Goal: Communication & Community: Participate in discussion

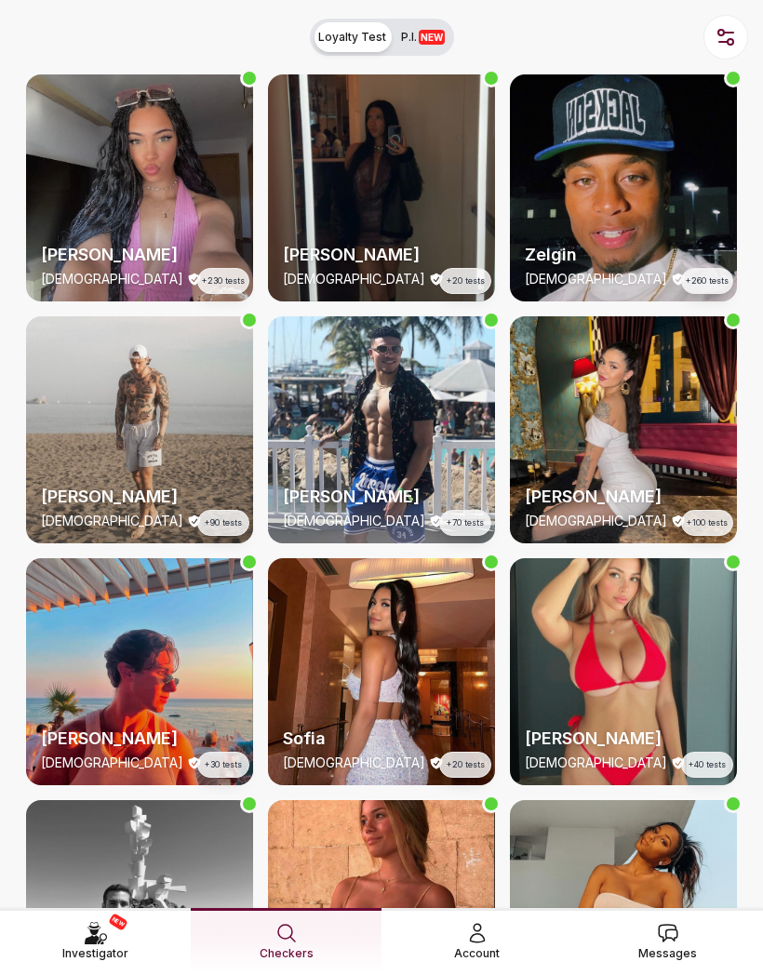
click at [665, 932] on icon at bounding box center [668, 933] width 19 height 17
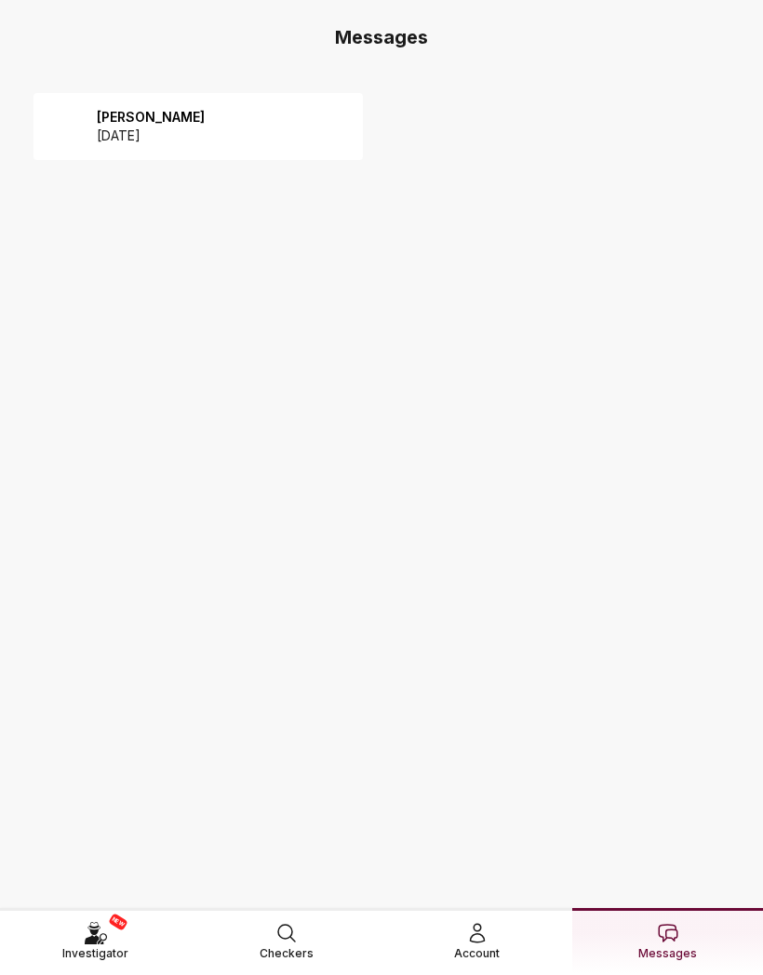
click at [87, 119] on div "Susanna 2025 September 04" at bounding box center [145, 126] width 119 height 37
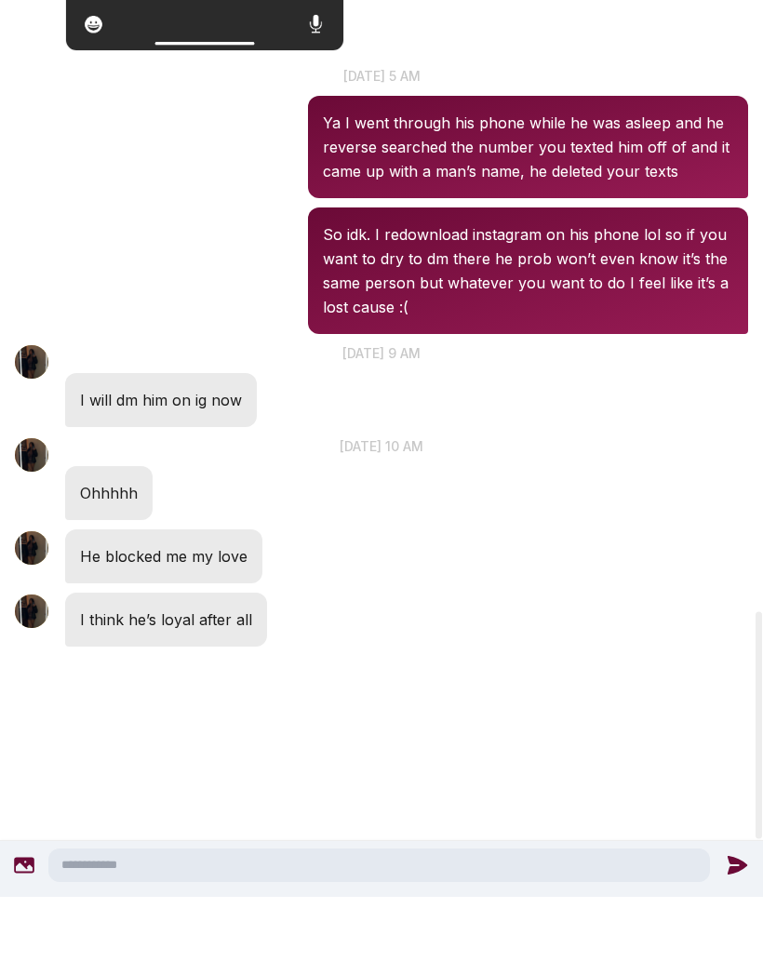
scroll to position [3192, 0]
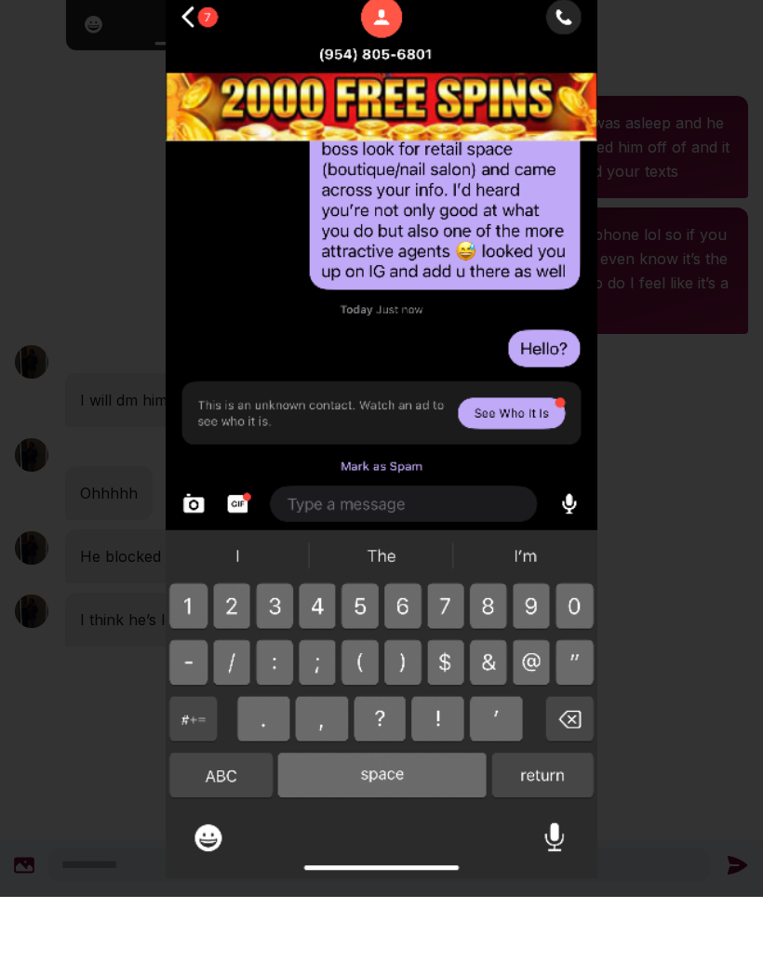
click at [29, 552] on img at bounding box center [381, 488] width 763 height 938
click at [41, 495] on img at bounding box center [381, 488] width 763 height 938
click at [79, 512] on img at bounding box center [381, 488] width 763 height 938
click at [96, 474] on img at bounding box center [381, 488] width 763 height 938
click at [647, 408] on img at bounding box center [381, 488] width 763 height 938
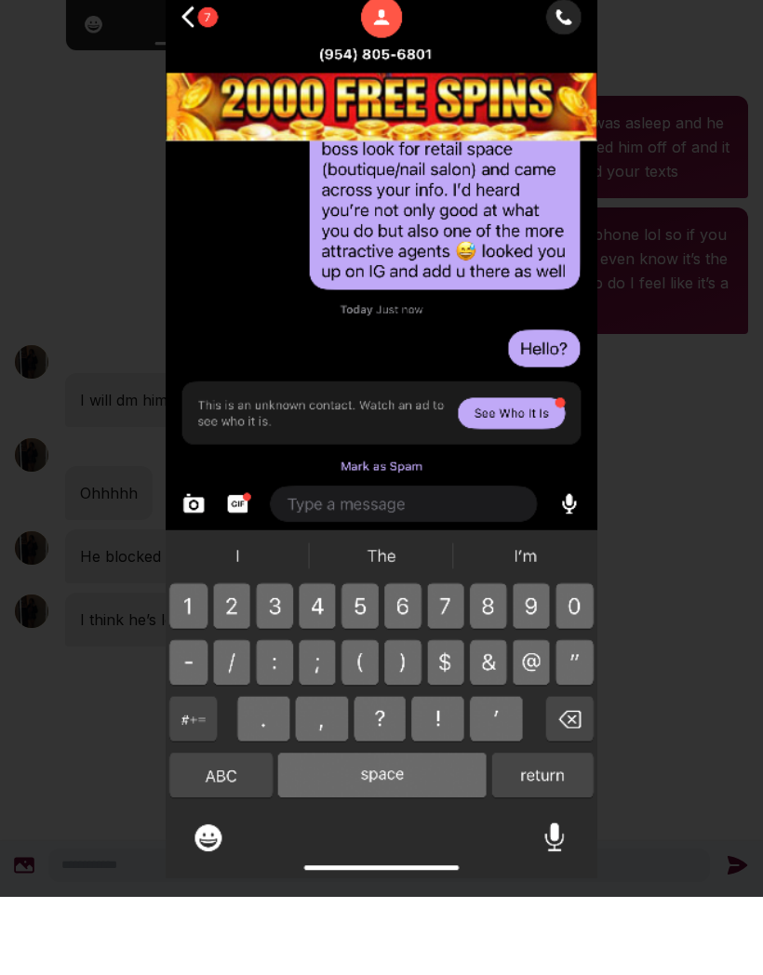
click at [716, 276] on img at bounding box center [381, 488] width 763 height 938
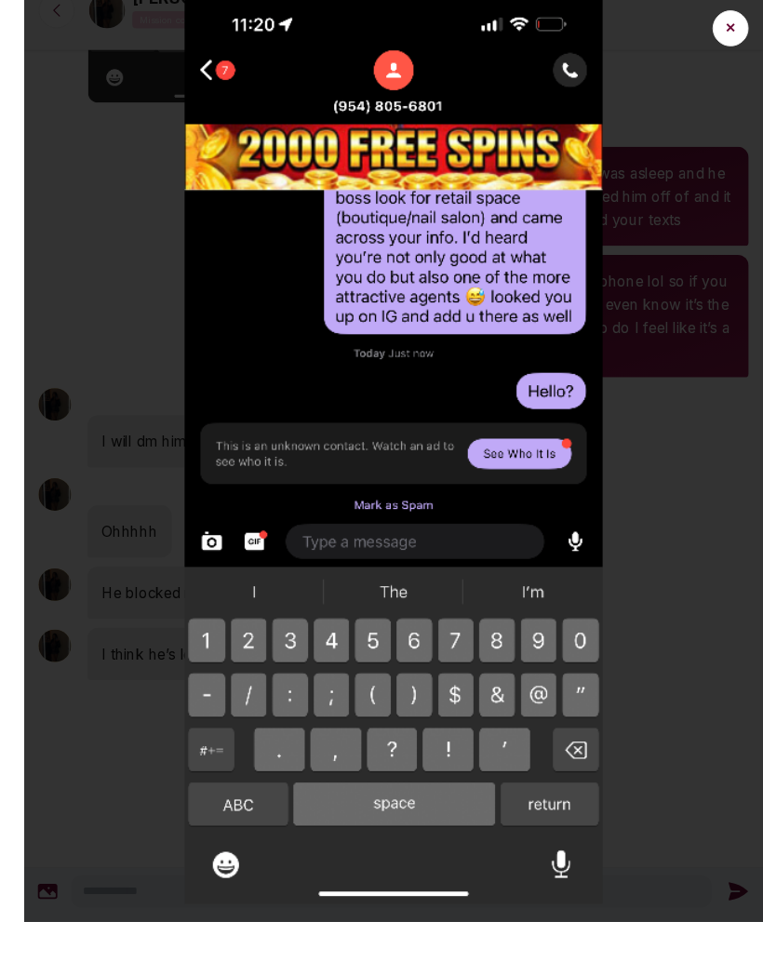
scroll to position [74, 0]
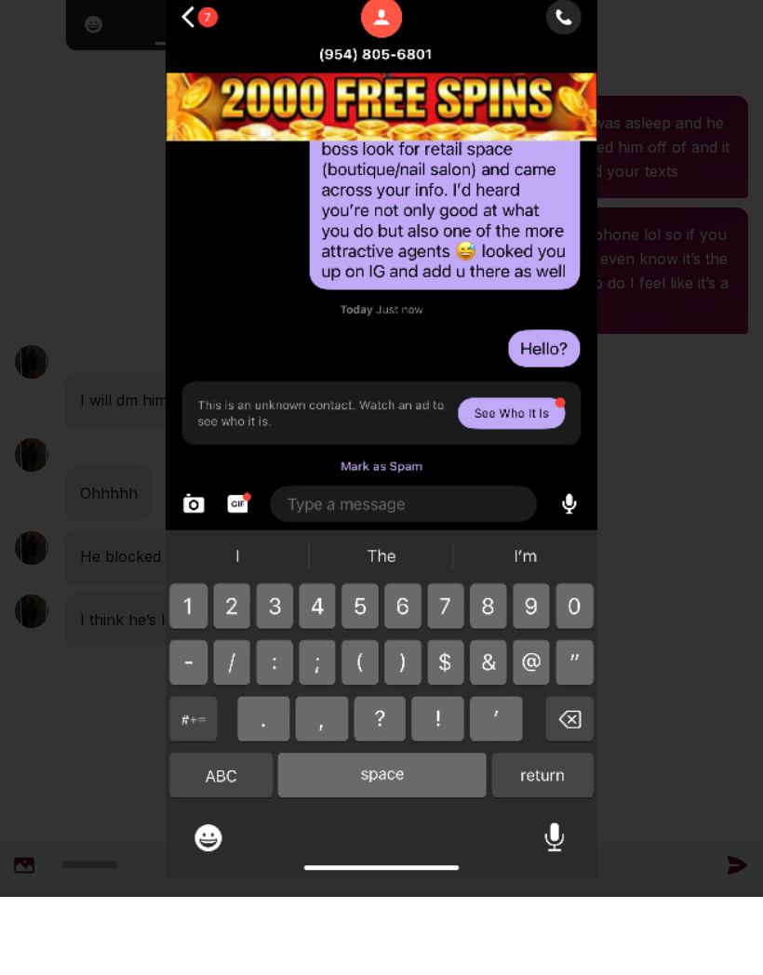
click at [654, 333] on img at bounding box center [381, 488] width 763 height 938
click at [647, 299] on img at bounding box center [381, 488] width 763 height 938
click at [687, 71] on img at bounding box center [381, 488] width 763 height 938
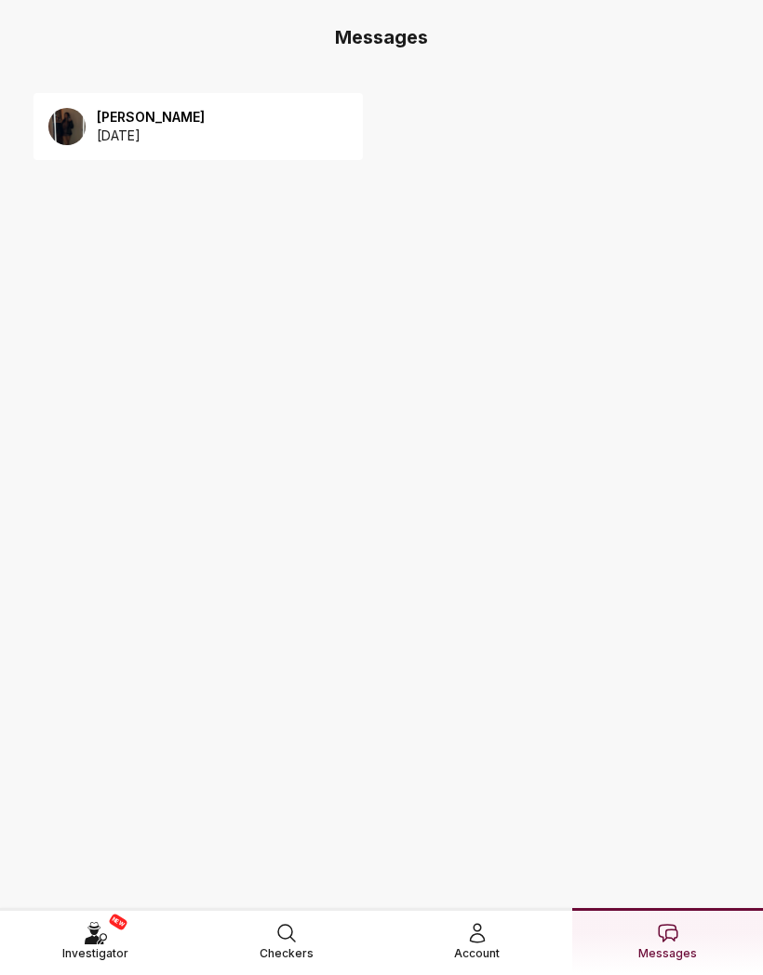
click at [311, 122] on div "[PERSON_NAME] [DATE]" at bounding box center [197, 126] width 329 height 67
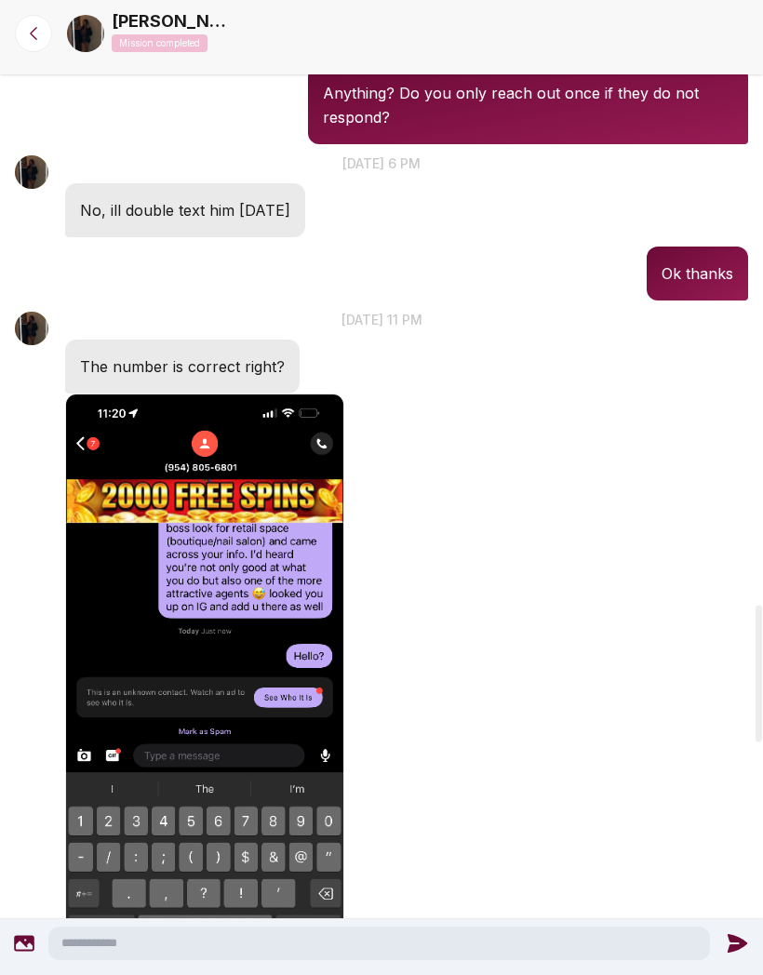
scroll to position [4644, 0]
